Goal: Transaction & Acquisition: Book appointment/travel/reservation

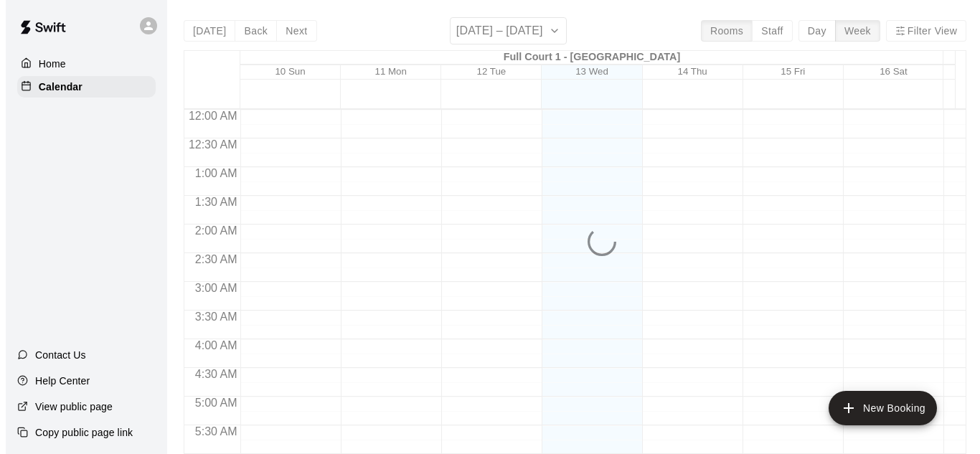
scroll to position [960, 0]
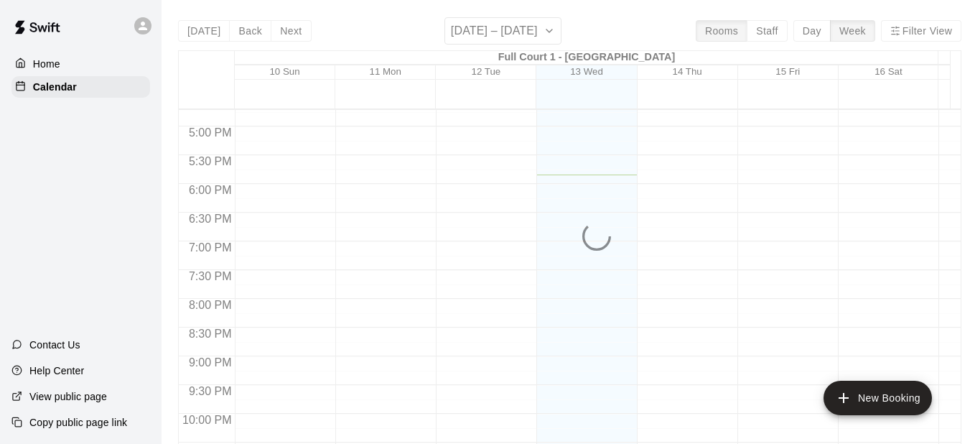
click at [131, 25] on div at bounding box center [146, 25] width 30 height 29
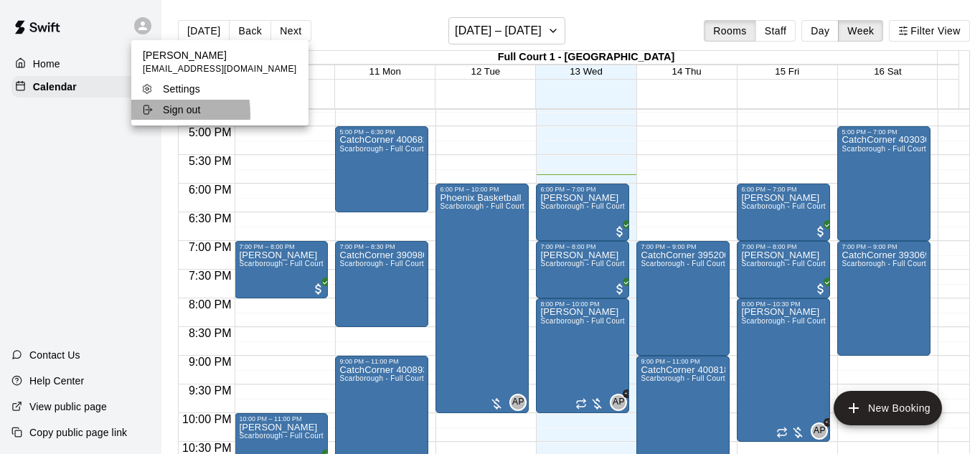
click at [141, 115] on icon at bounding box center [146, 109] width 11 height 11
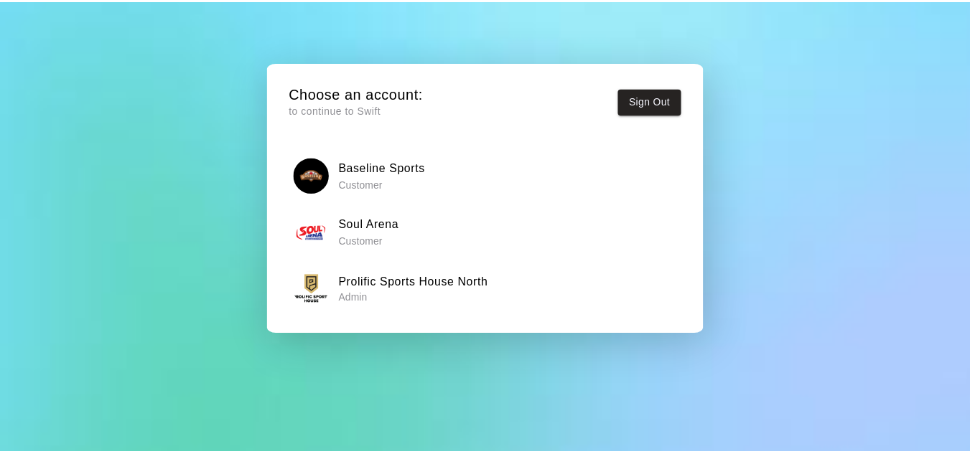
scroll to position [52, 0]
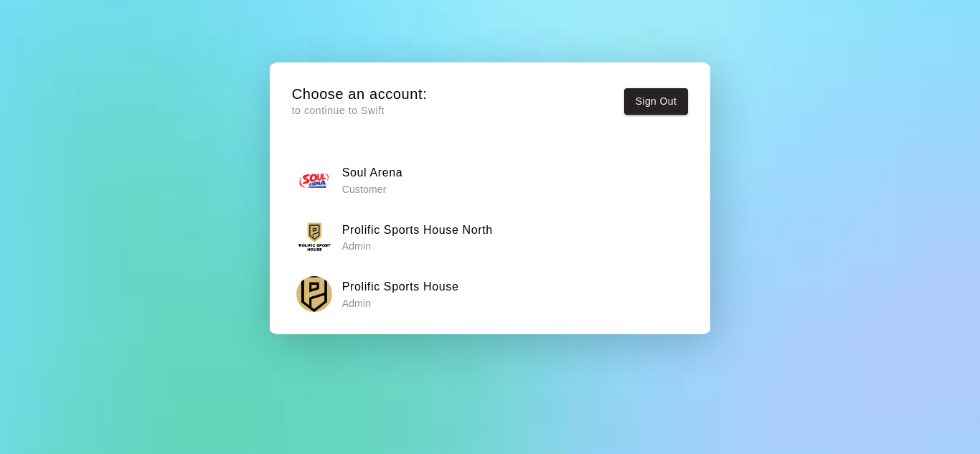
click at [415, 294] on h6 "Prolific Sports House" at bounding box center [400, 287] width 117 height 19
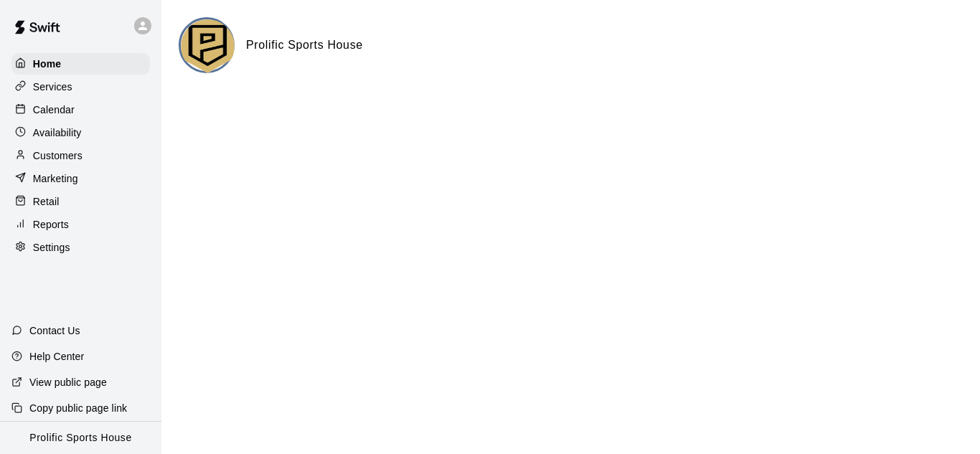
click at [54, 117] on p "Calendar" at bounding box center [54, 110] width 42 height 14
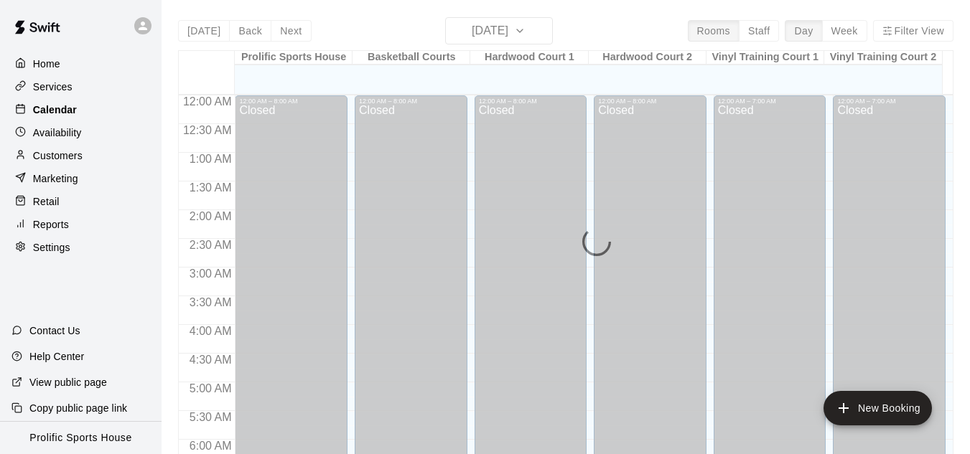
scroll to position [910, 0]
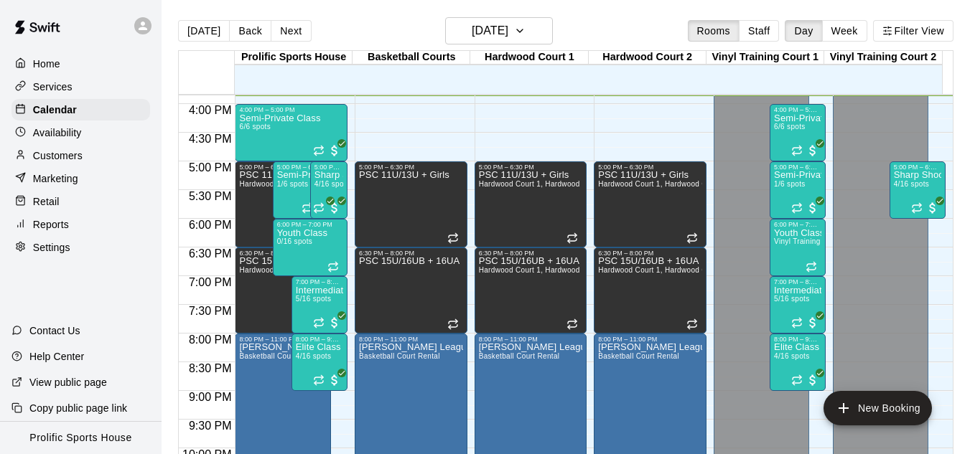
click at [320, 17] on main "[DATE] Back [DATE][DATE] Rooms Staff Day Week Filter View Prolific Sports House…" at bounding box center [565, 238] width 808 height 477
drag, startPoint x: 283, startPoint y: 34, endPoint x: 273, endPoint y: 27, distance: 11.8
click at [282, 33] on button "Next" at bounding box center [291, 31] width 40 height 22
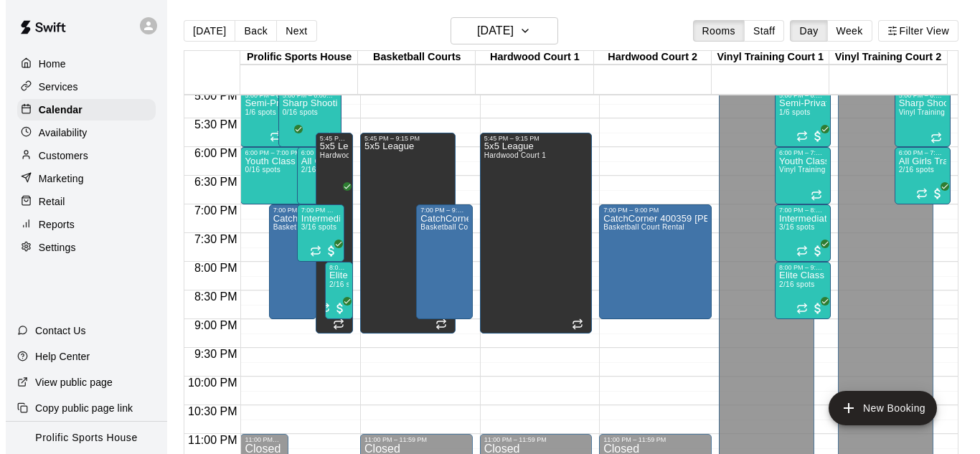
scroll to position [1003, 0]
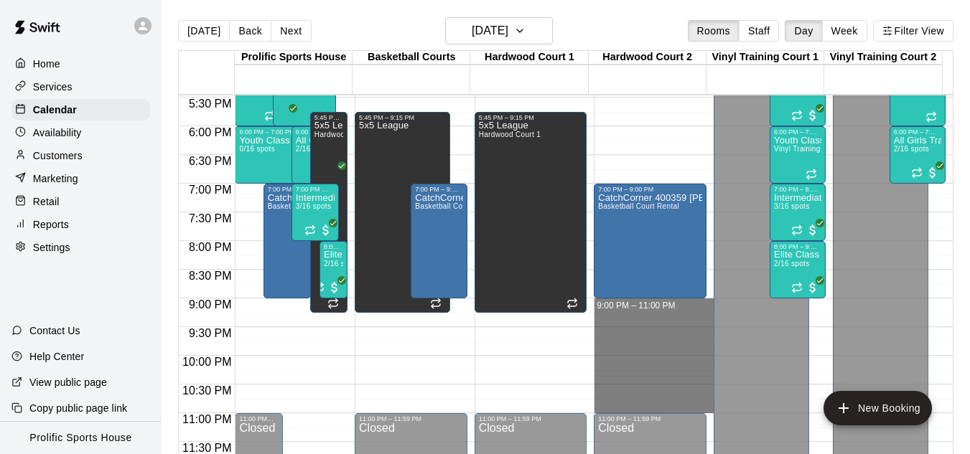
drag, startPoint x: 649, startPoint y: 306, endPoint x: 648, endPoint y: 401, distance: 95.5
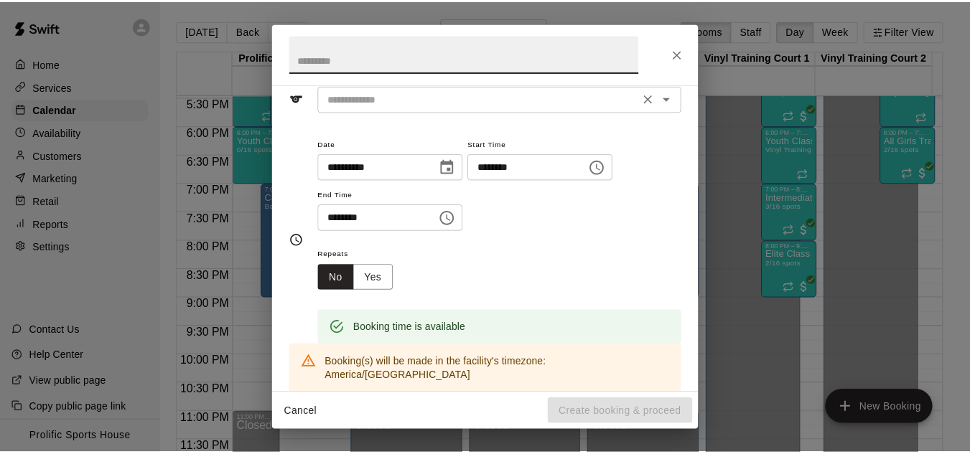
scroll to position [0, 0]
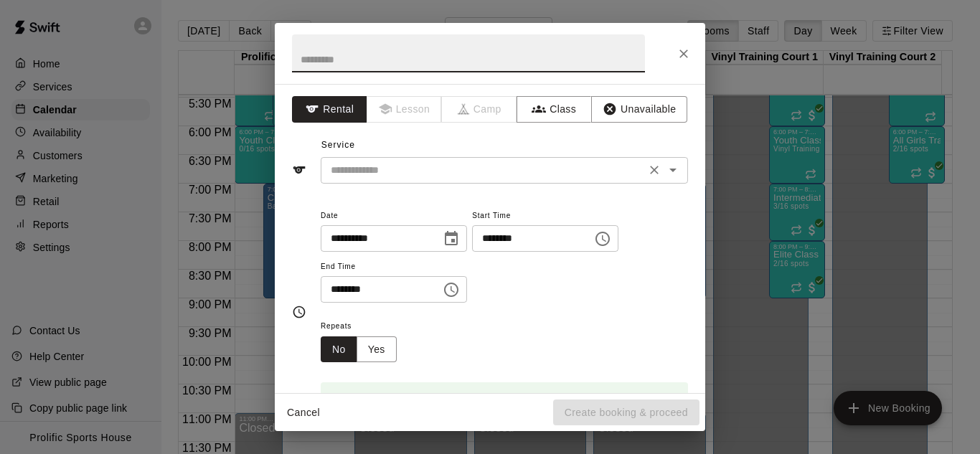
click at [424, 170] on input "text" at bounding box center [483, 170] width 316 height 18
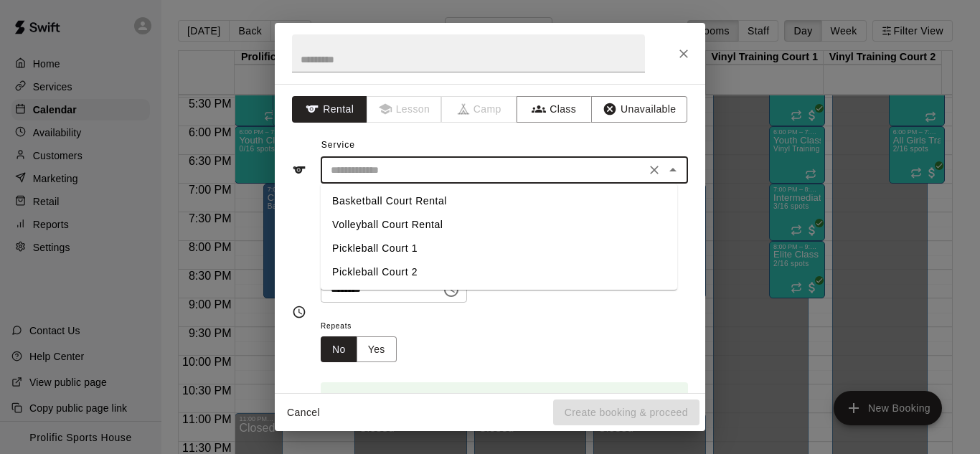
click at [400, 230] on li "Volleyball Court Rental" at bounding box center [499, 225] width 357 height 24
type input "**********"
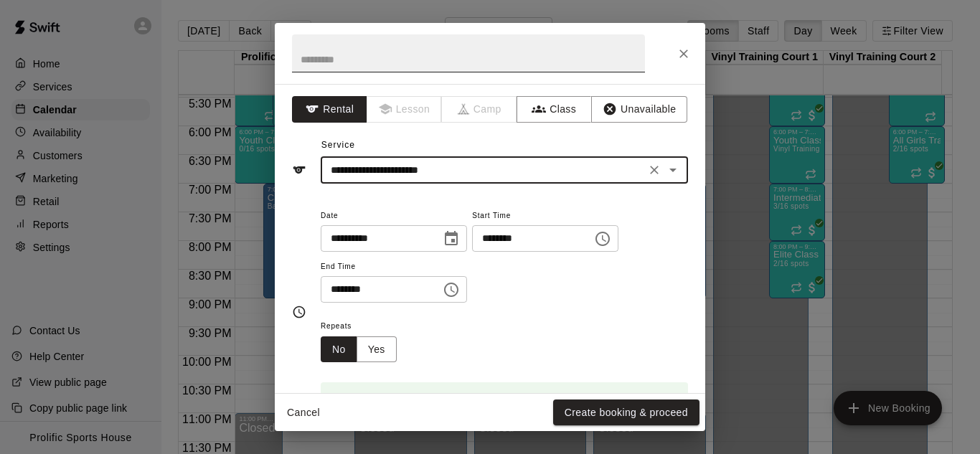
click at [416, 70] on input "text" at bounding box center [468, 53] width 353 height 38
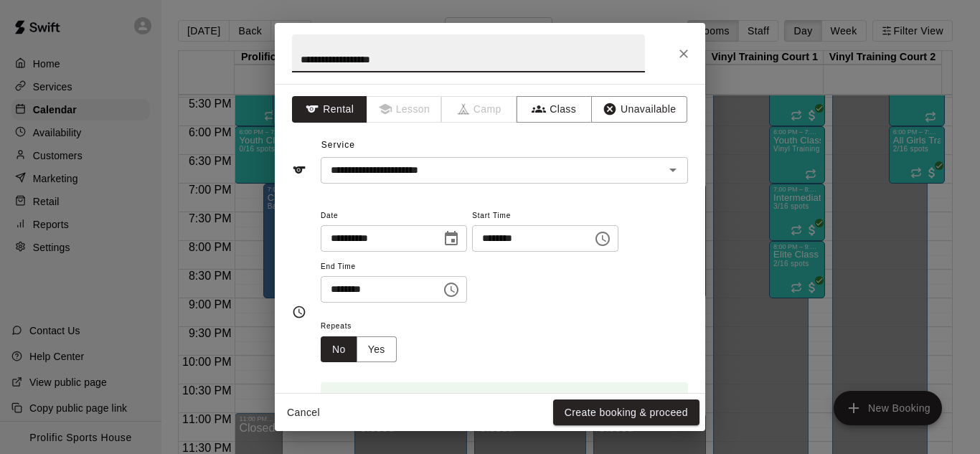
paste input "**********"
type input "**********"
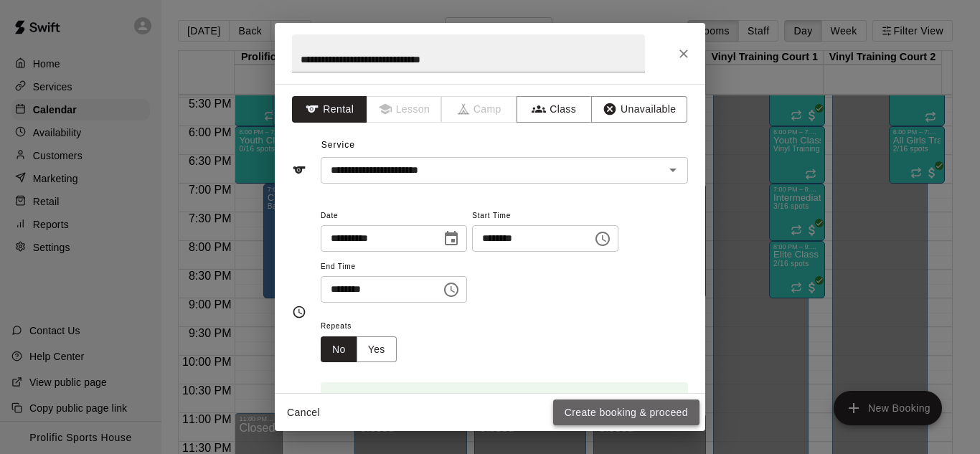
click at [618, 413] on button "Create booking & proceed" at bounding box center [626, 413] width 146 height 27
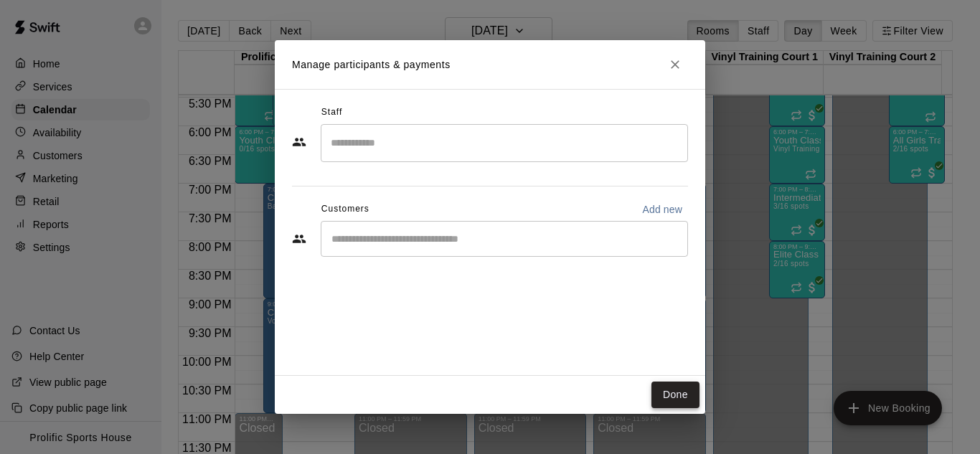
click at [684, 405] on button "Done" at bounding box center [676, 395] width 48 height 27
